Goal: Information Seeking & Learning: Learn about a topic

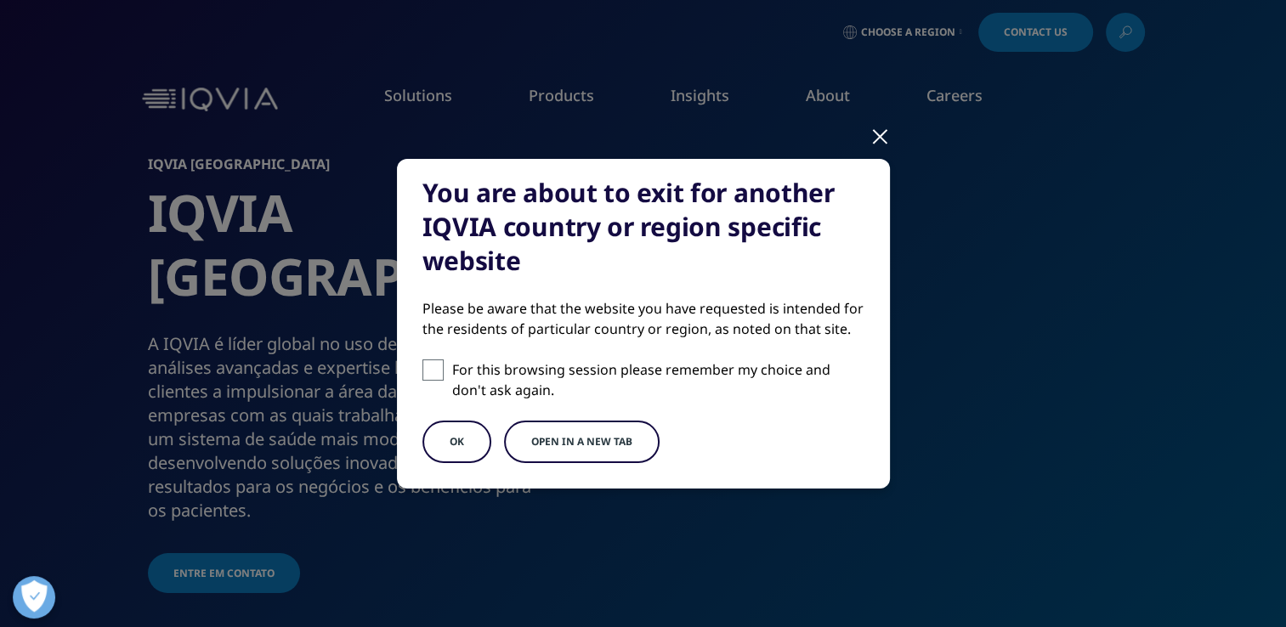
click at [428, 369] on span at bounding box center [433, 370] width 21 height 21
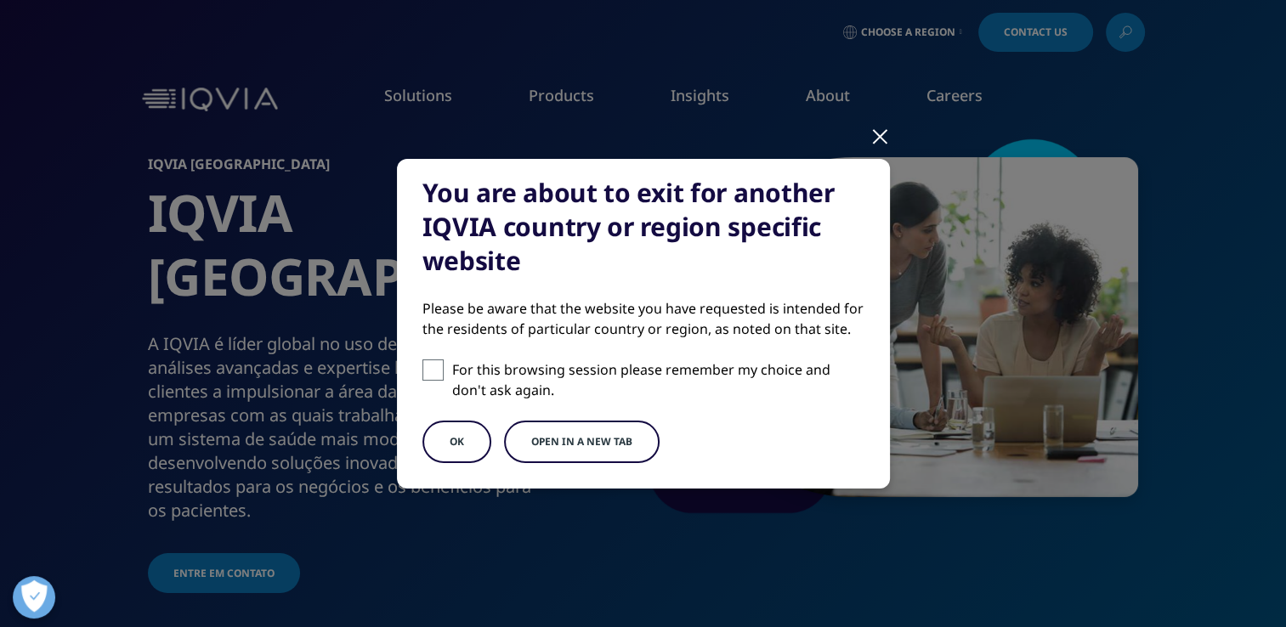
click at [428, 369] on input "For this browsing session please remember my choice and don't ask again." at bounding box center [433, 370] width 21 height 21
checkbox input "true"
click at [436, 450] on button "OK" at bounding box center [457, 442] width 69 height 43
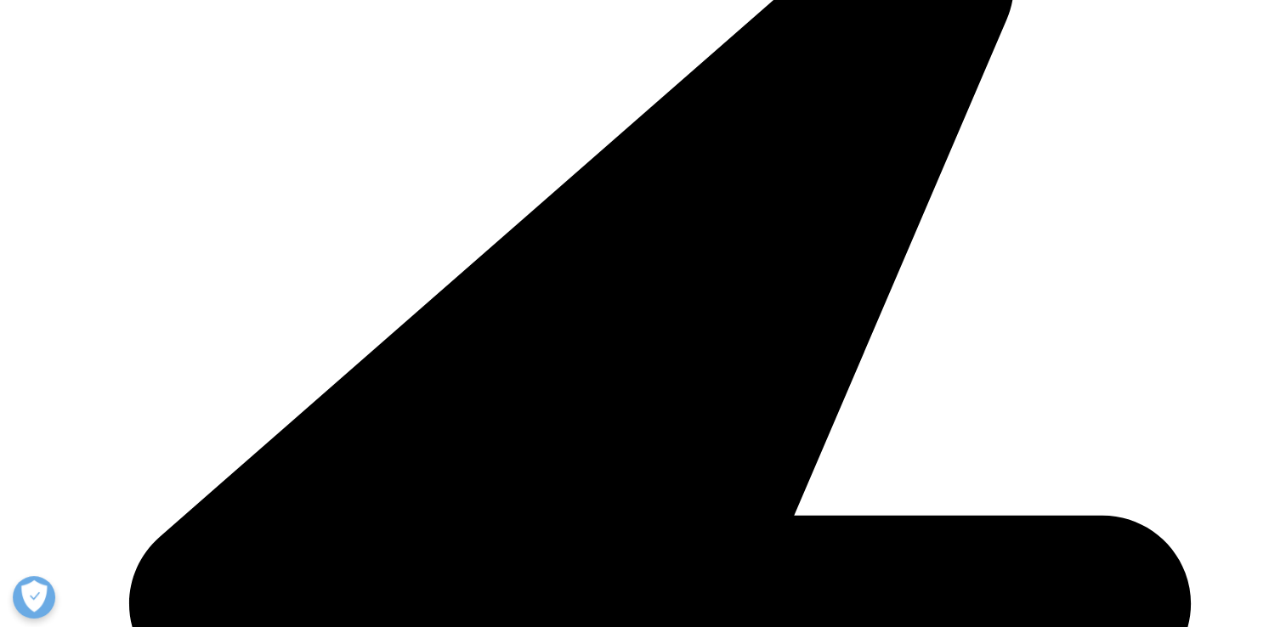
scroll to position [427, 0]
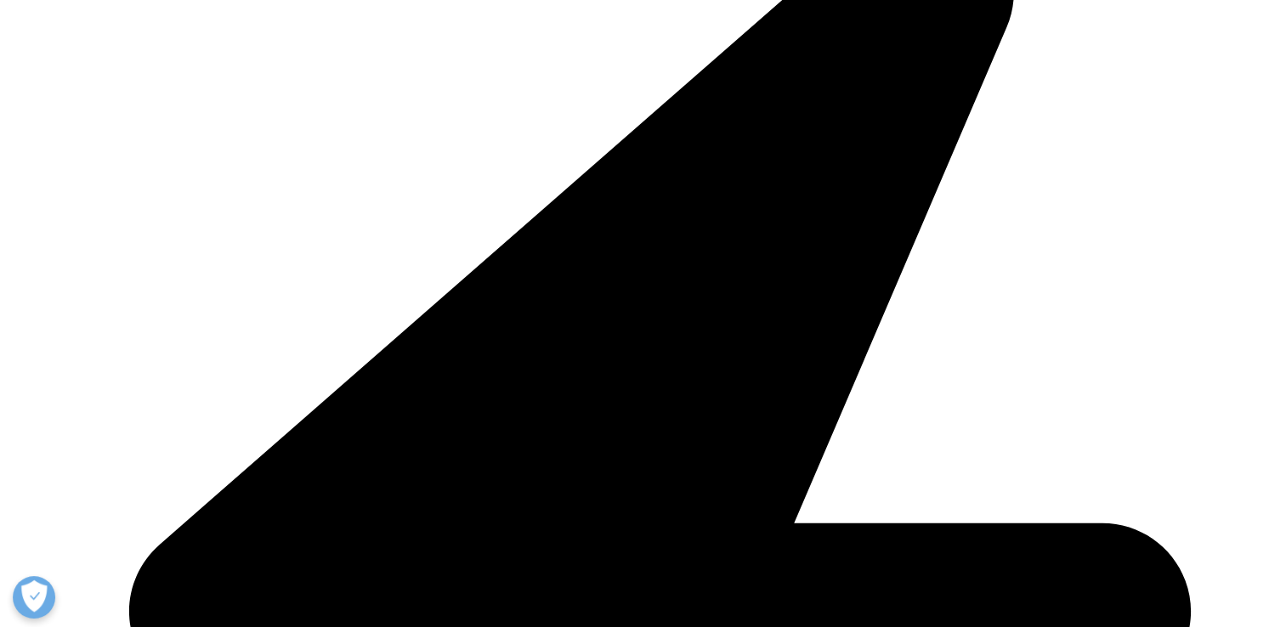
click at [72, 253] on link "Blogs" at bounding box center [56, 245] width 31 height 14
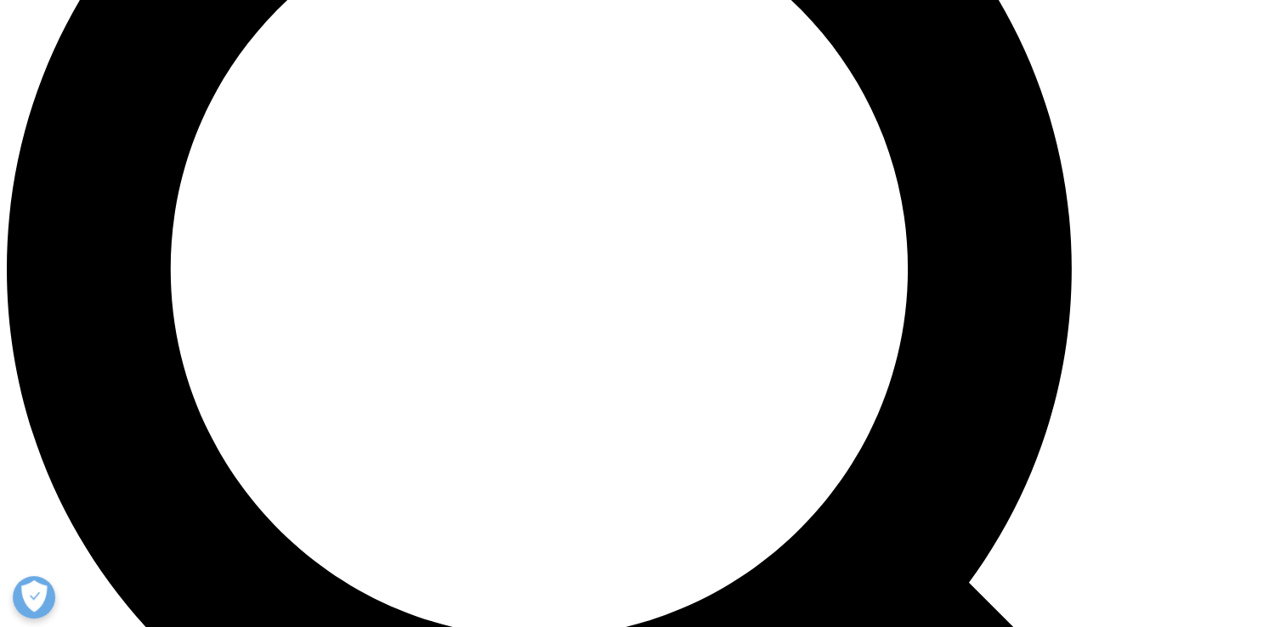
scroll to position [1530, 0]
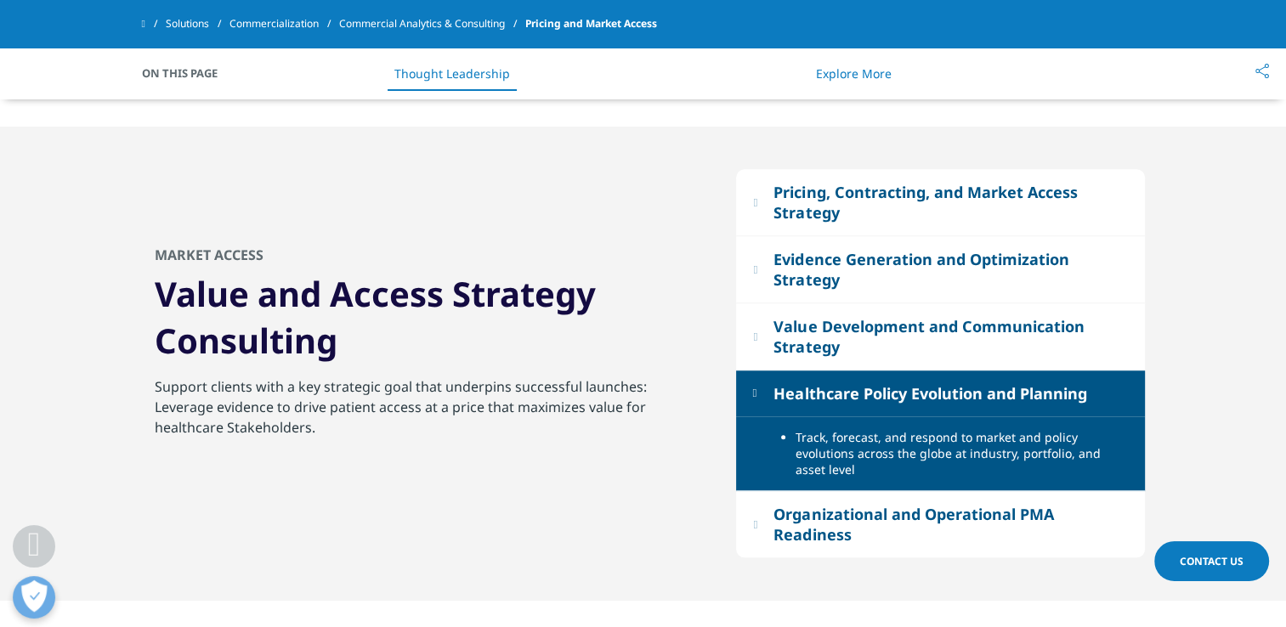
click at [759, 404] on button "Healthcare Policy Evolution and Planning" at bounding box center [940, 394] width 409 height 46
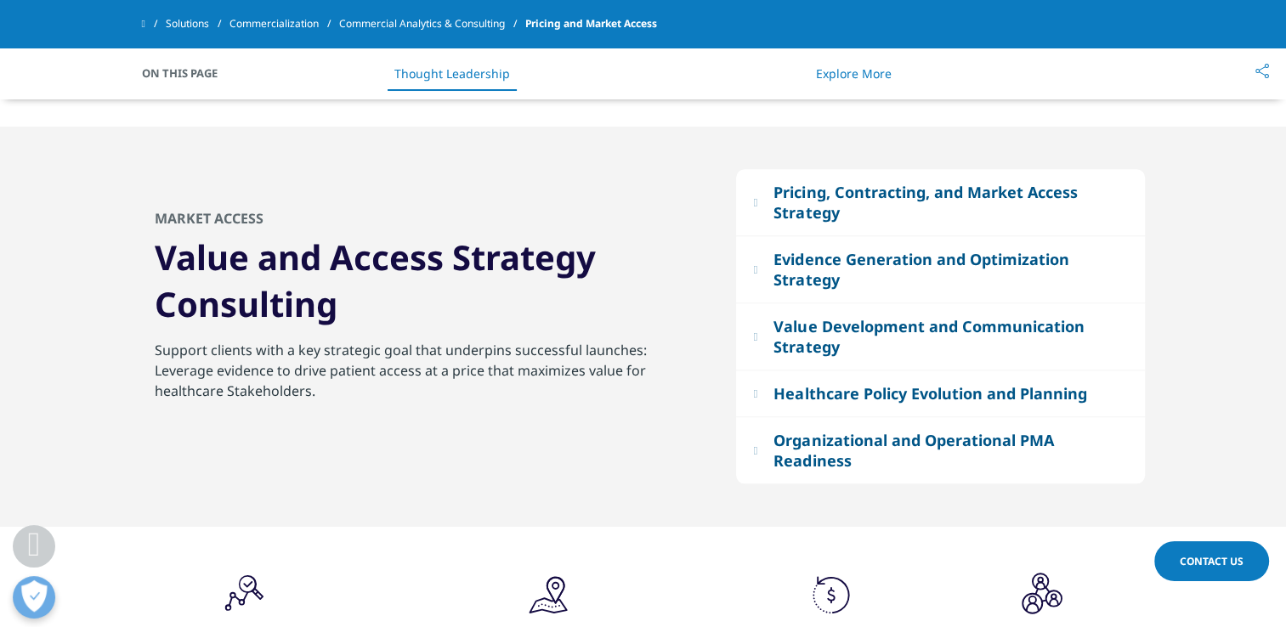
click at [754, 440] on button "Organizational and Operational PMA Readiness" at bounding box center [940, 450] width 409 height 66
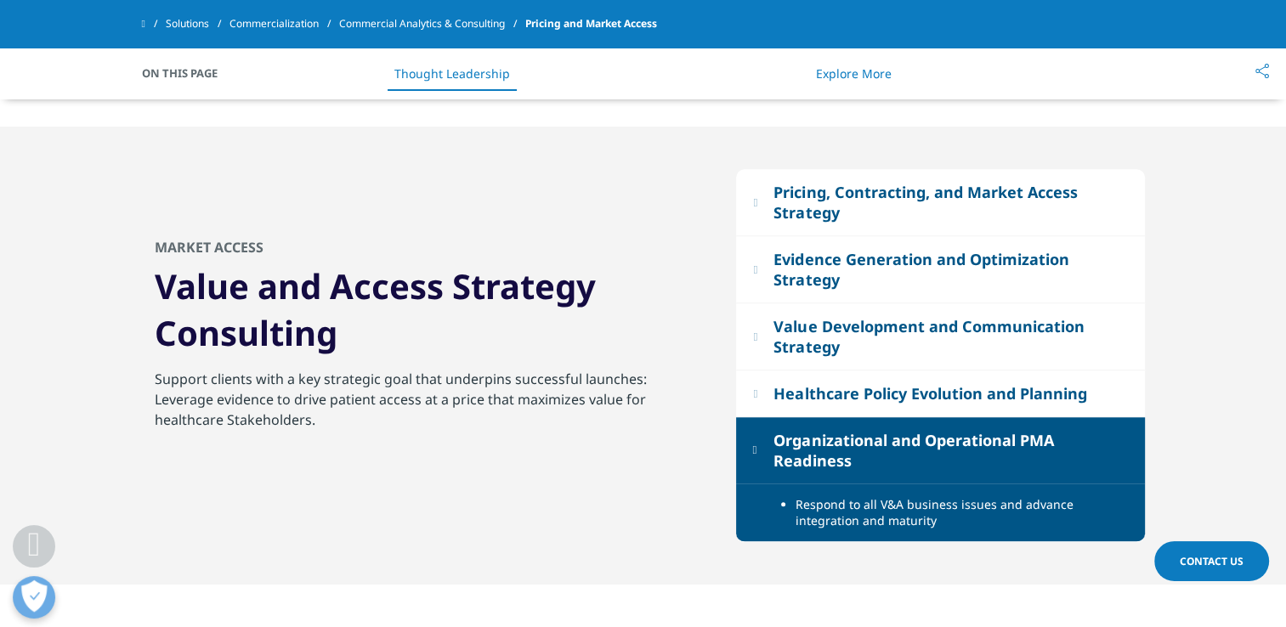
click at [754, 440] on button "Organizational and Operational PMA Readiness" at bounding box center [940, 450] width 409 height 66
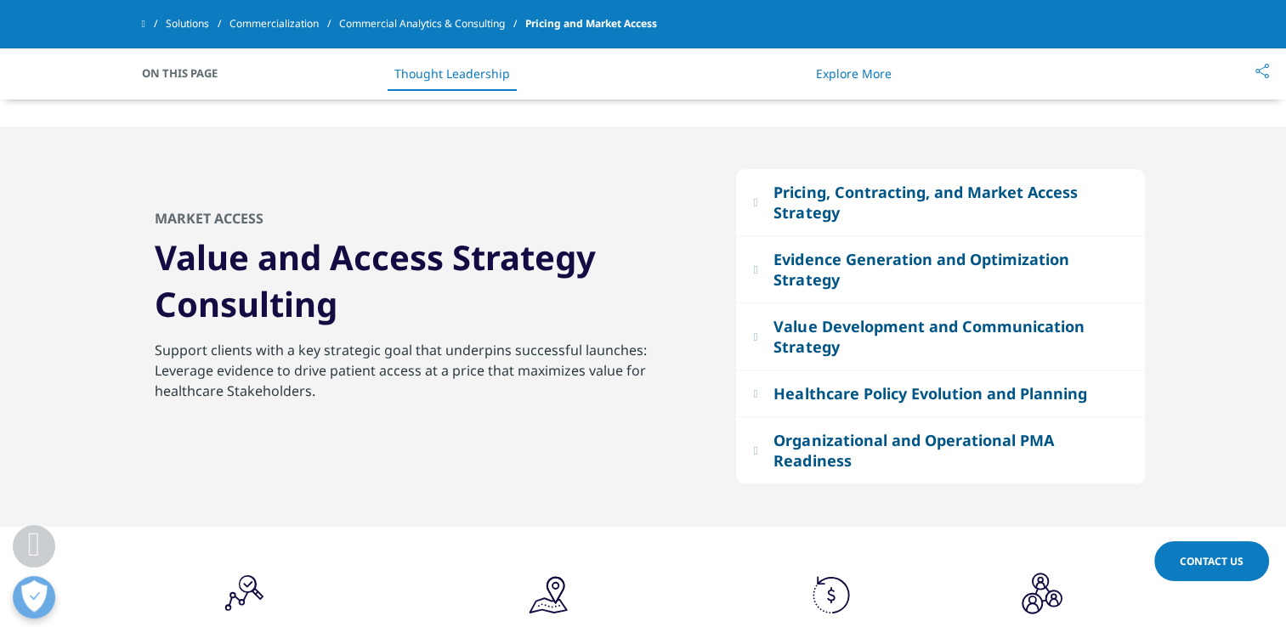
scroll to position [2079, 0]
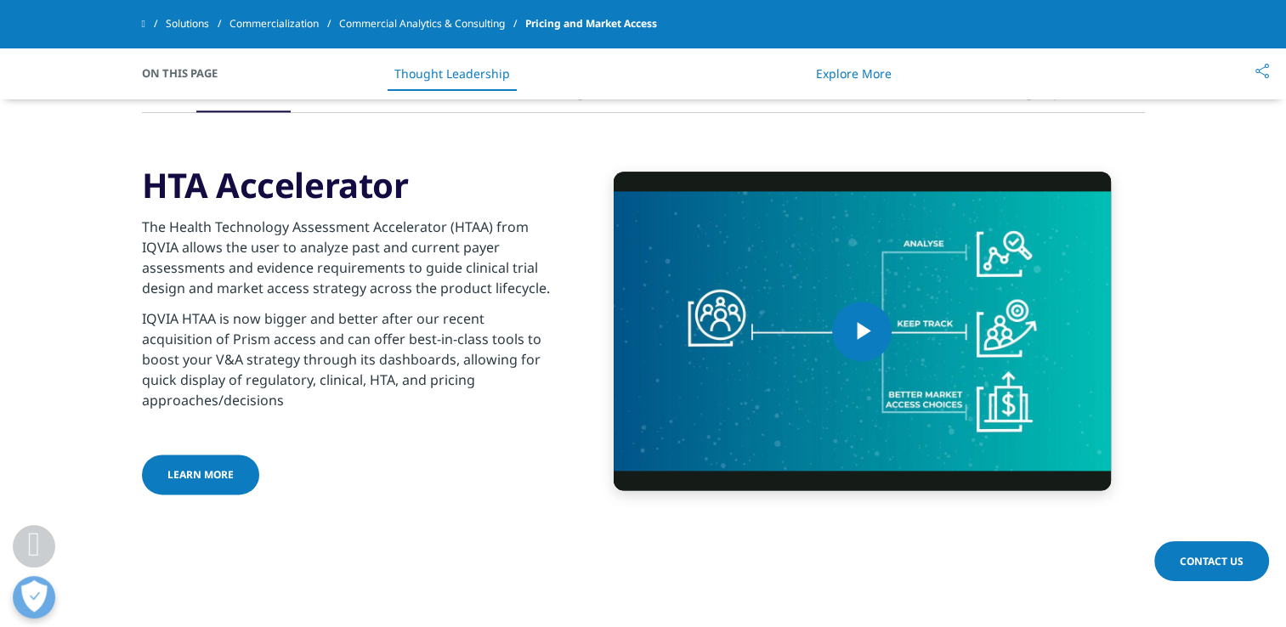
click at [505, 504] on div ".cls-1{fill:#231f20;} HTA Accelerator .cls-1{fill:#231f20;} Market Access Plann…" at bounding box center [643, 260] width 1003 height 562
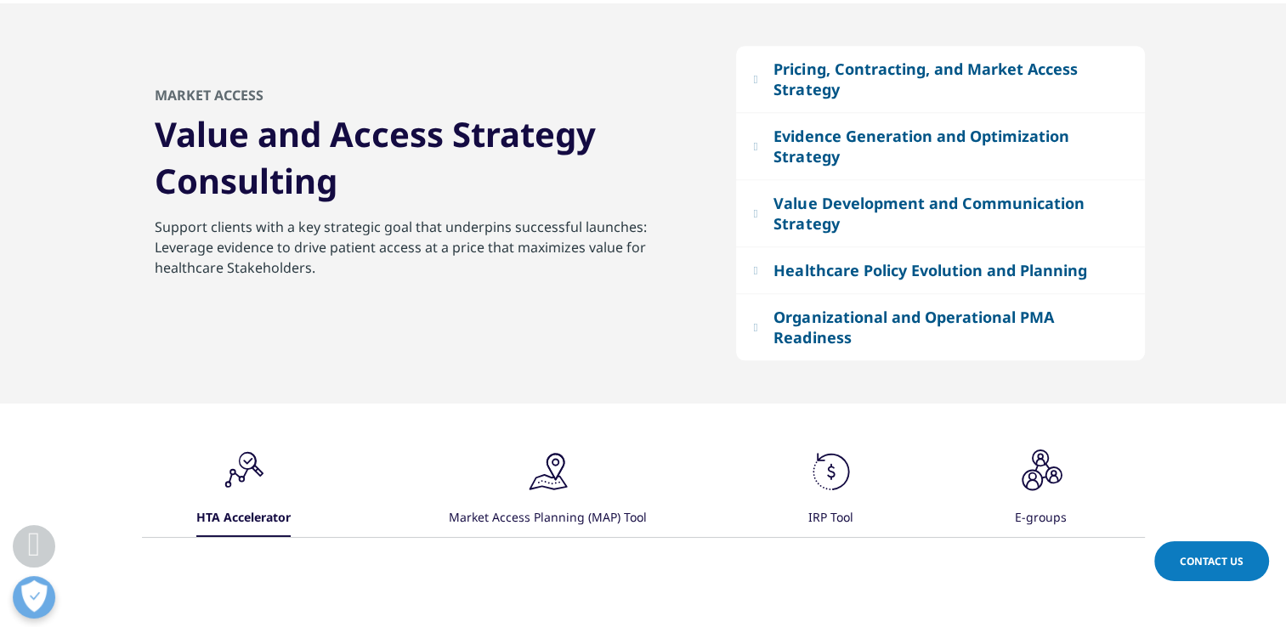
scroll to position [0, 0]
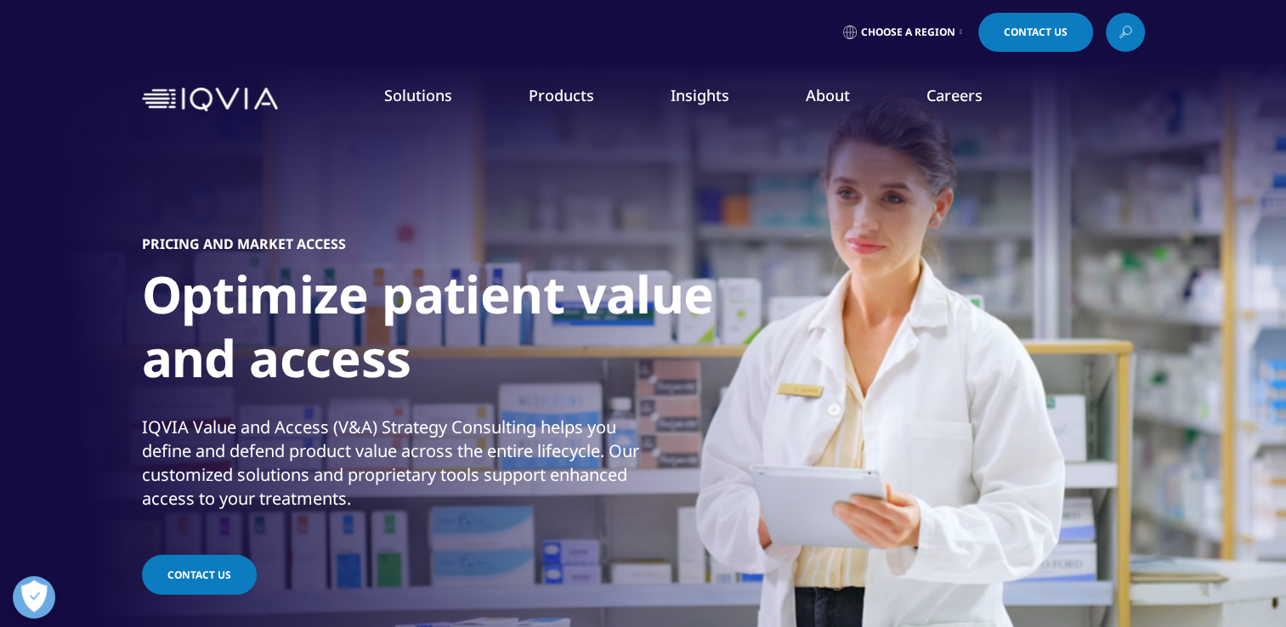
click at [442, 308] on link "Brand Strategy & Management" at bounding box center [498, 307] width 298 height 19
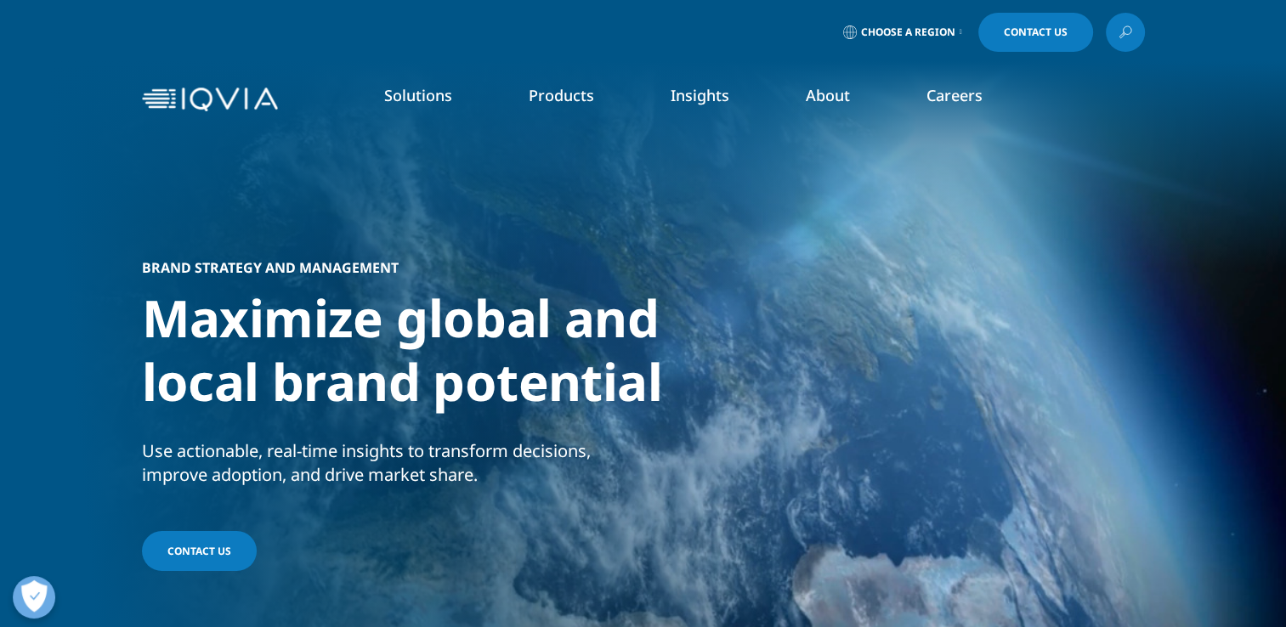
click at [1005, 476] on link "Pediatrics" at bounding box center [1122, 473] width 303 height 19
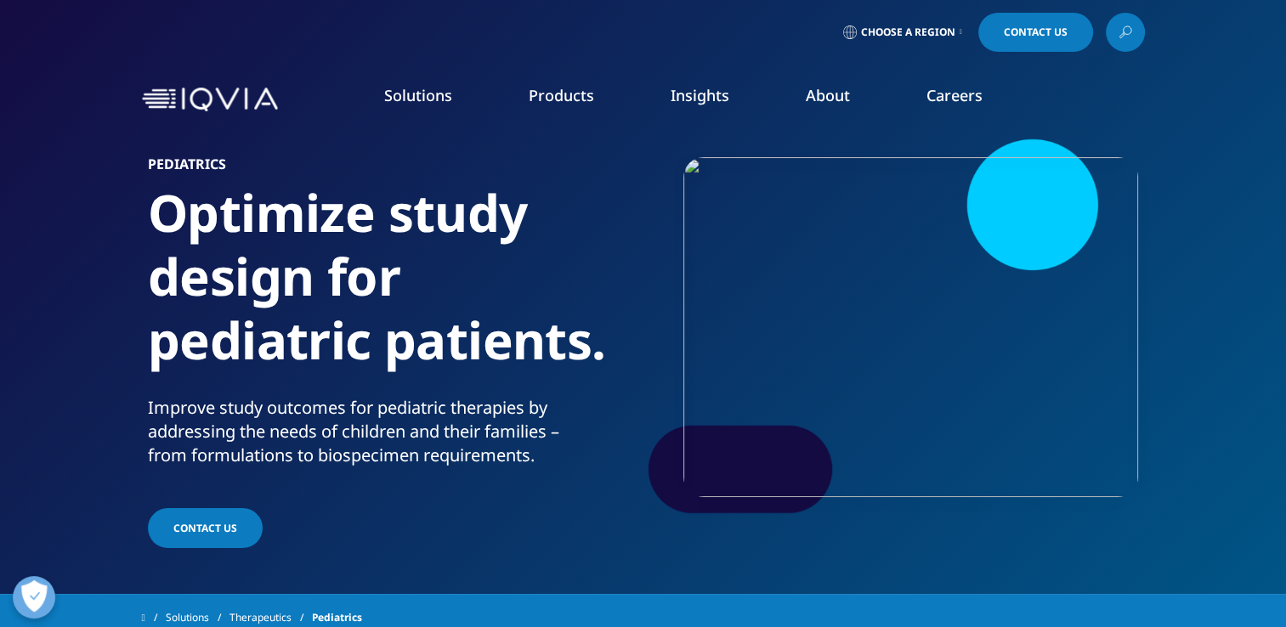
click at [208, 379] on li "Safety & Regulatory Compliance" at bounding box center [183, 371] width 315 height 31
click at [821, 498] on link "COMPLIANCE OVERVIEW" at bounding box center [811, 492] width 258 height 45
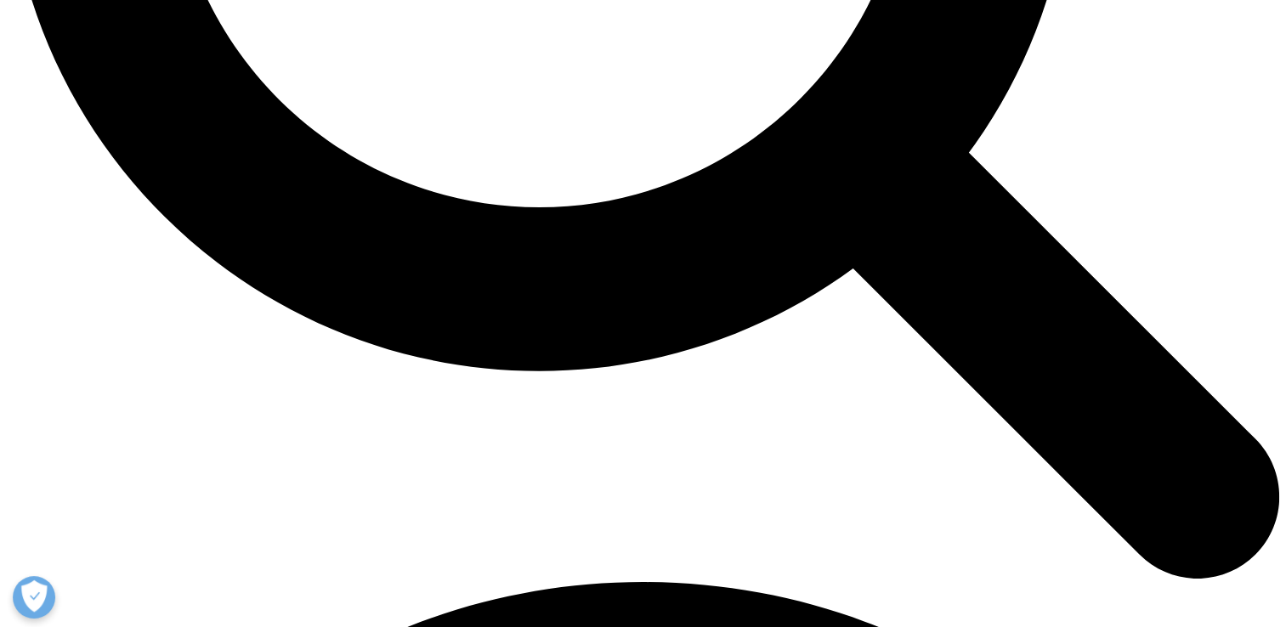
scroll to position [2006, 0]
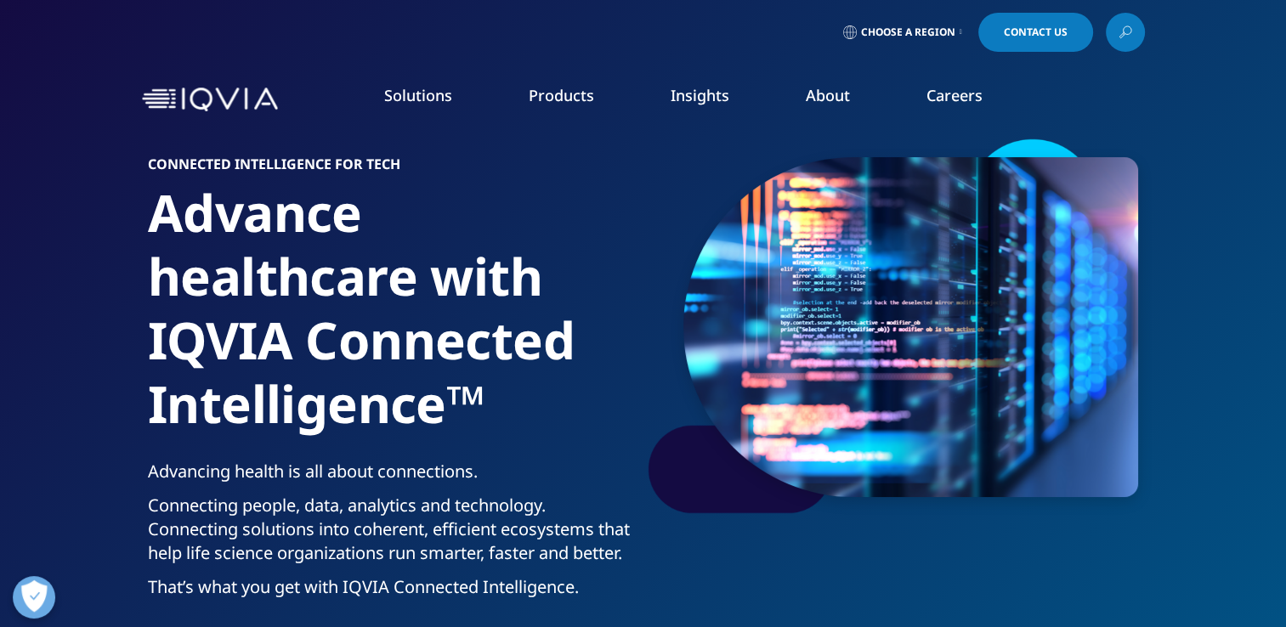
click at [624, 404] on link "READ MORE" at bounding box center [682, 400] width 192 height 14
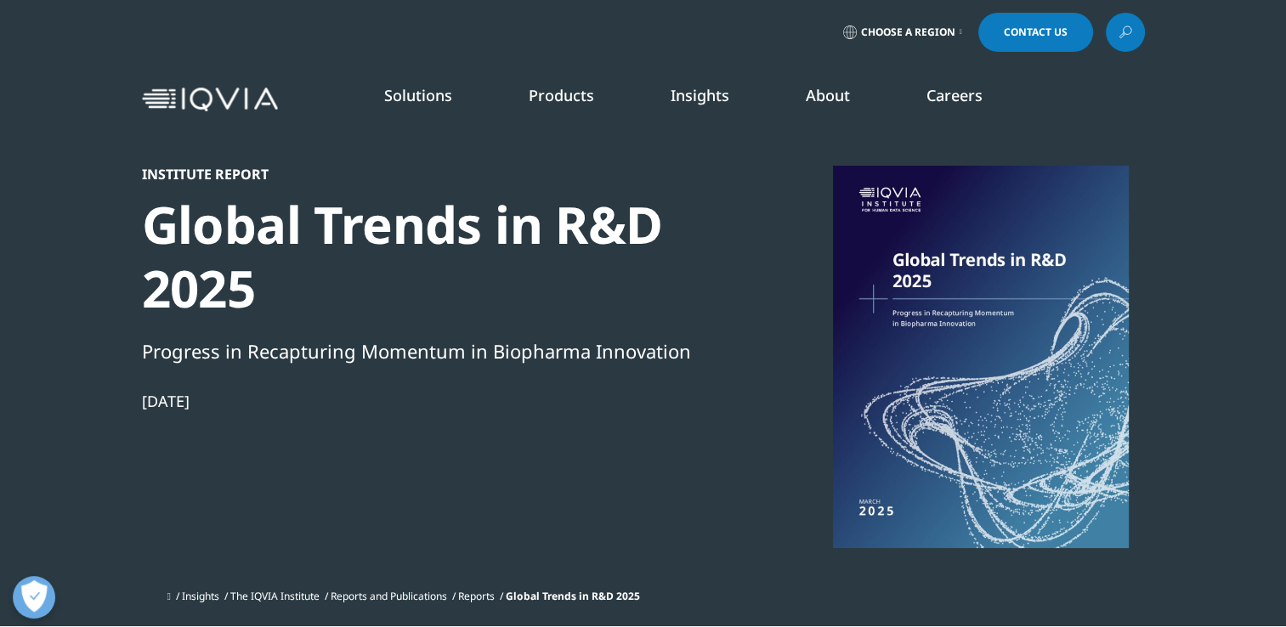
scroll to position [939, 1003]
click at [716, 302] on link "Regulatory Compliance" at bounding box center [814, 296] width 298 height 19
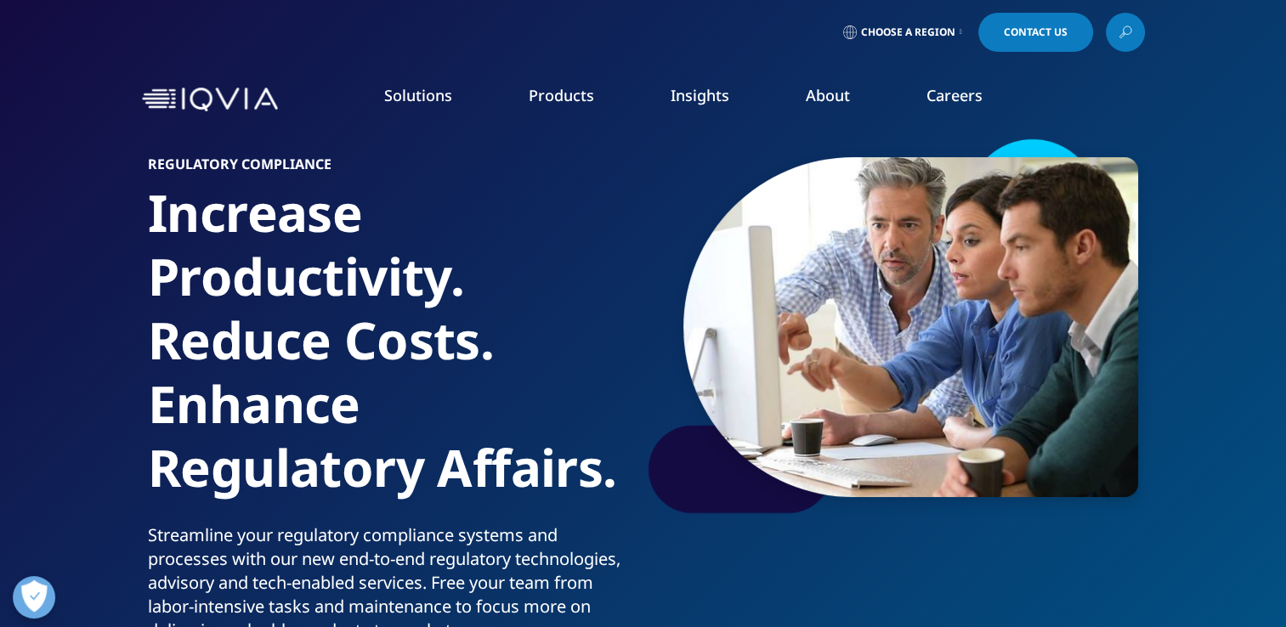
click at [724, 232] on link "IQVIA Vigilance Platform" at bounding box center [814, 233] width 298 height 19
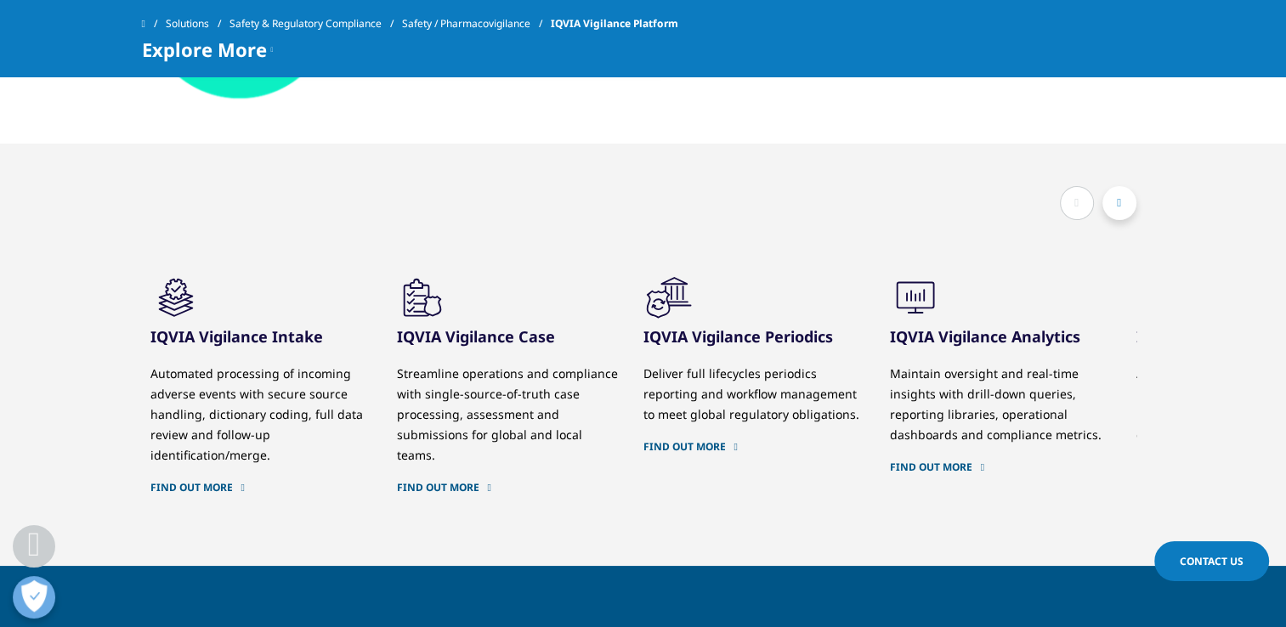
scroll to position [1258, 0]
